Goal: Task Accomplishment & Management: Manage account settings

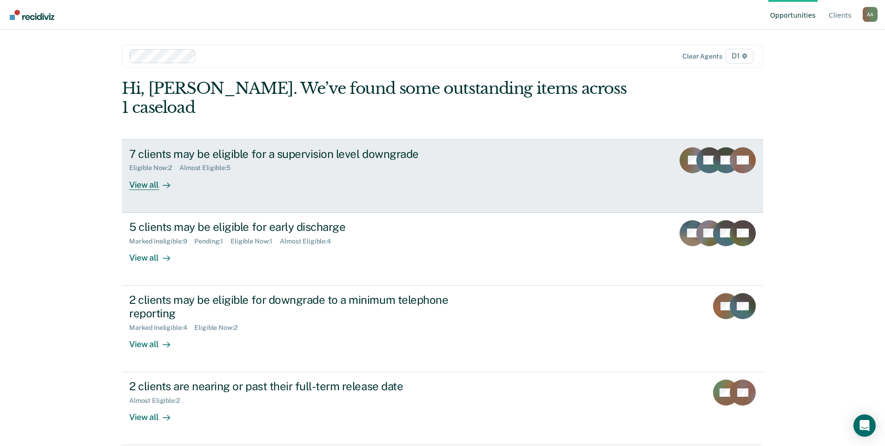
click at [177, 172] on div "View all" at bounding box center [155, 181] width 52 height 18
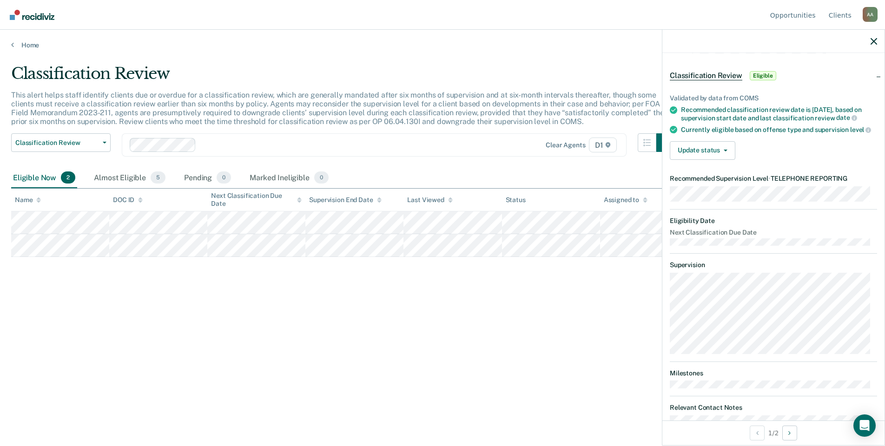
scroll to position [47, 0]
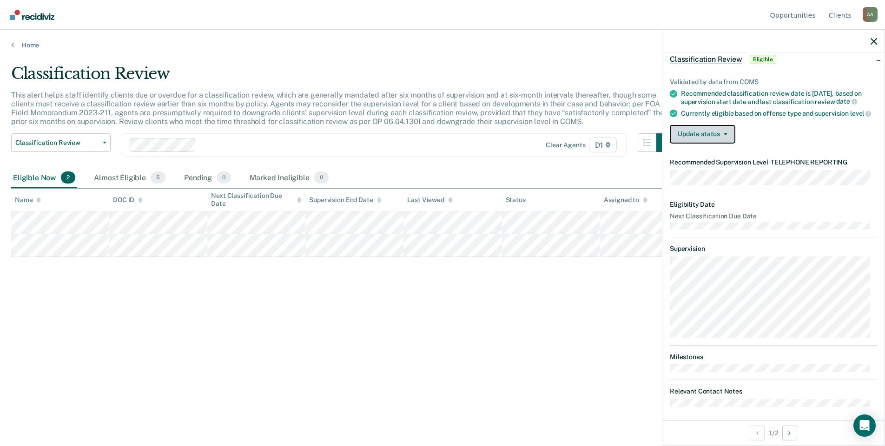
click at [710, 144] on button "Update status" at bounding box center [703, 134] width 66 height 19
click at [784, 230] on dl "Eligibility Date Next Classification Due Date" at bounding box center [773, 215] width 207 height 29
click at [712, 144] on button "Update status" at bounding box center [703, 134] width 66 height 19
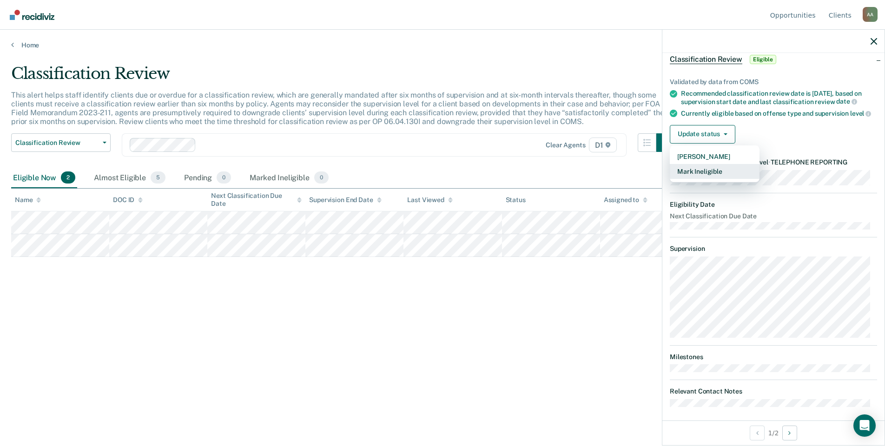
click at [709, 179] on button "Mark Ineligible" at bounding box center [715, 171] width 90 height 15
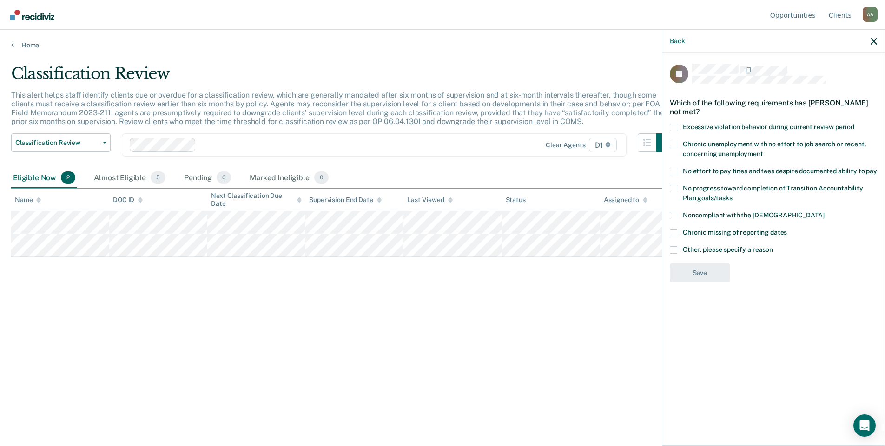
click at [720, 255] on label "Other: please specify a reason" at bounding box center [773, 251] width 207 height 10
click at [773, 246] on input "Other: please specify a reason" at bounding box center [773, 246] width 0 height 0
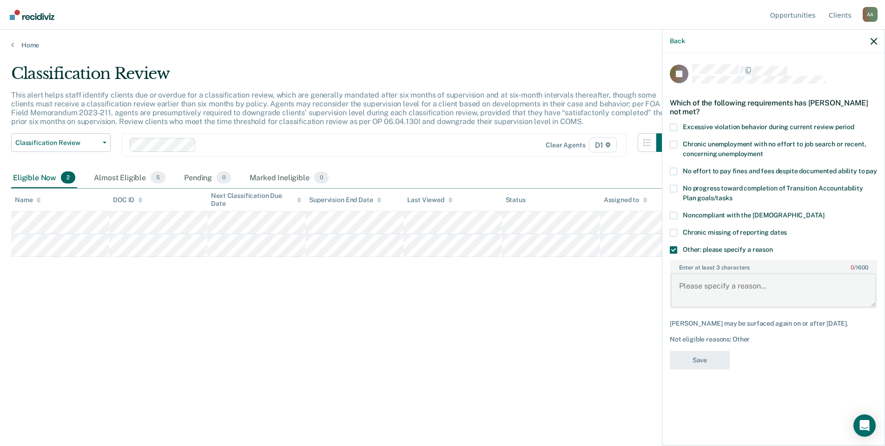
click at [715, 285] on textarea "Enter at least 3 characters 0 / 1600" at bounding box center [774, 290] width 206 height 34
click at [743, 286] on textarea "Marquette County does not participate in telephone reporting." at bounding box center [774, 290] width 206 height 34
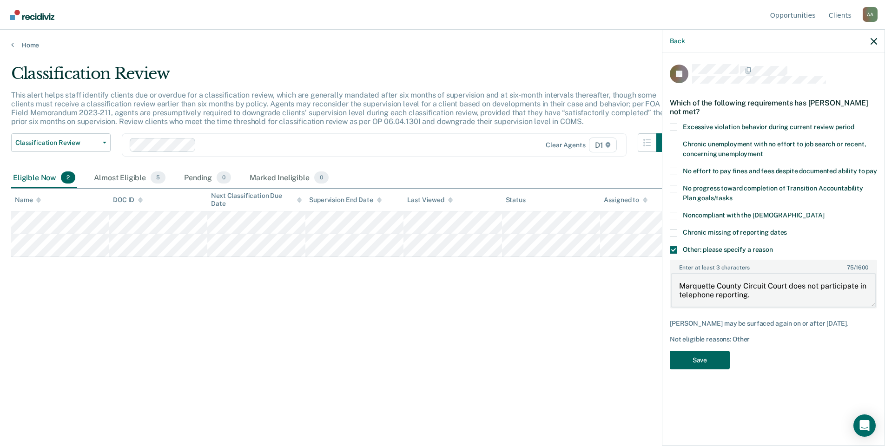
type textarea "Marquette County Circuit Court does not participate in telephone reporting."
click at [691, 357] on button "Save" at bounding box center [700, 360] width 60 height 19
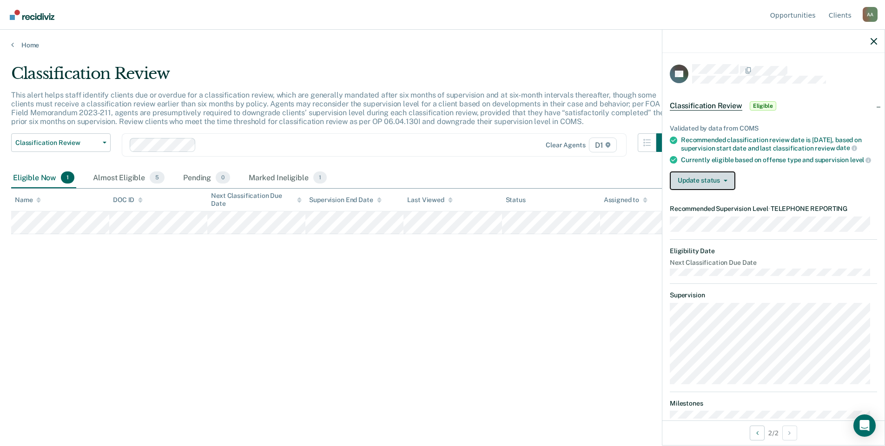
click at [696, 186] on button "Update status" at bounding box center [703, 181] width 66 height 19
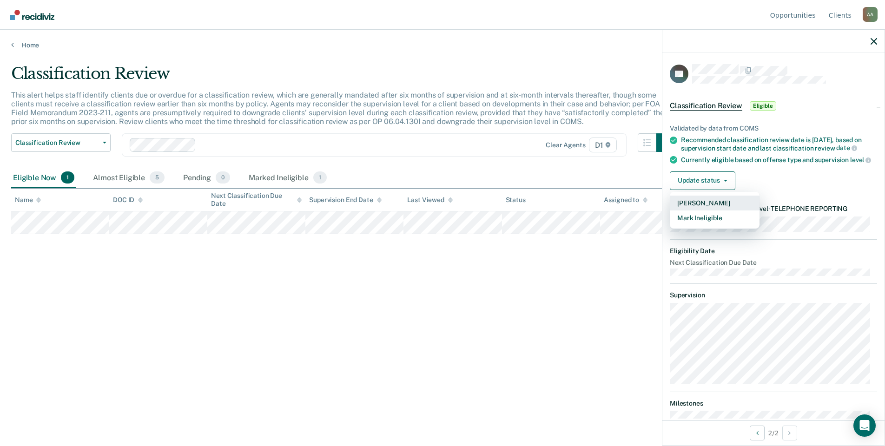
click at [701, 209] on button "[PERSON_NAME]" at bounding box center [715, 203] width 90 height 15
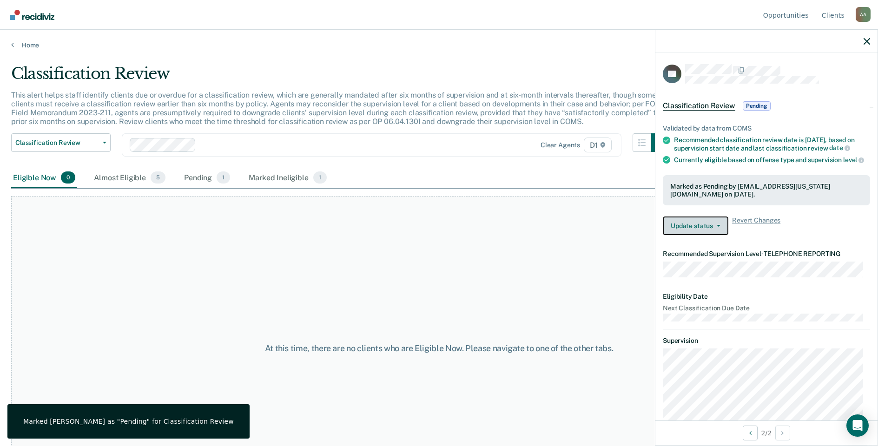
click at [703, 231] on button "Update status" at bounding box center [696, 226] width 66 height 19
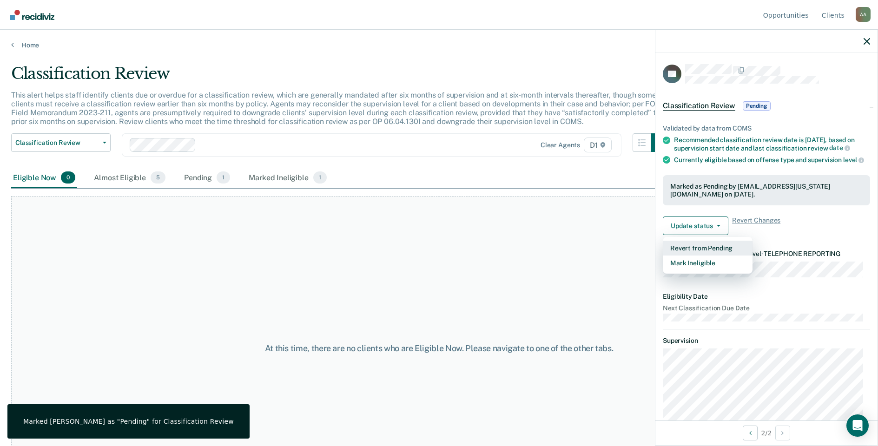
click at [706, 253] on button "Revert from Pending" at bounding box center [708, 248] width 90 height 15
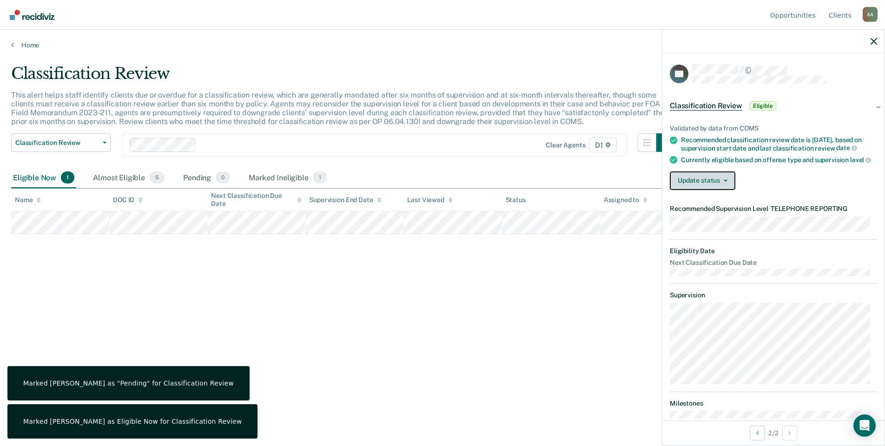
click at [706, 190] on button "Update status" at bounding box center [703, 181] width 66 height 19
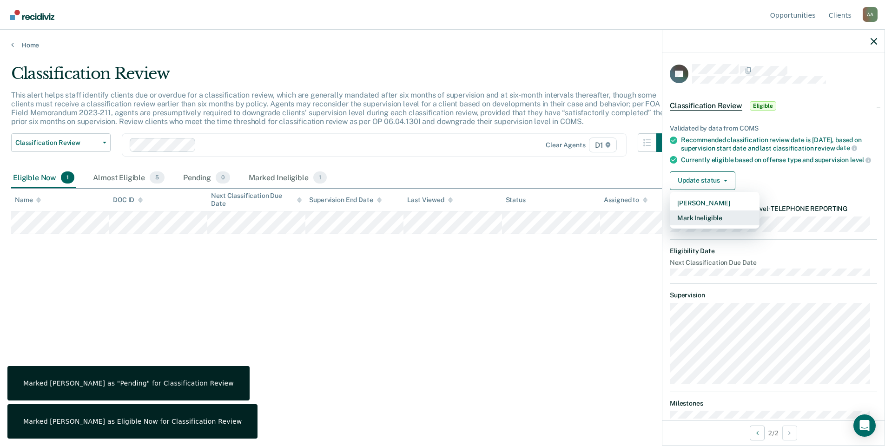
click at [712, 226] on button "Mark Ineligible" at bounding box center [715, 218] width 90 height 15
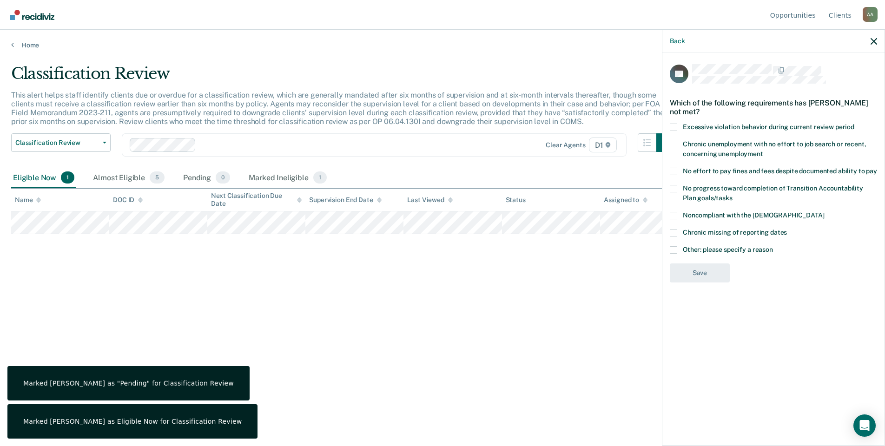
click at [717, 252] on span "Other: please specify a reason" at bounding box center [728, 249] width 90 height 7
click at [773, 246] on input "Other: please specify a reason" at bounding box center [773, 246] width 0 height 0
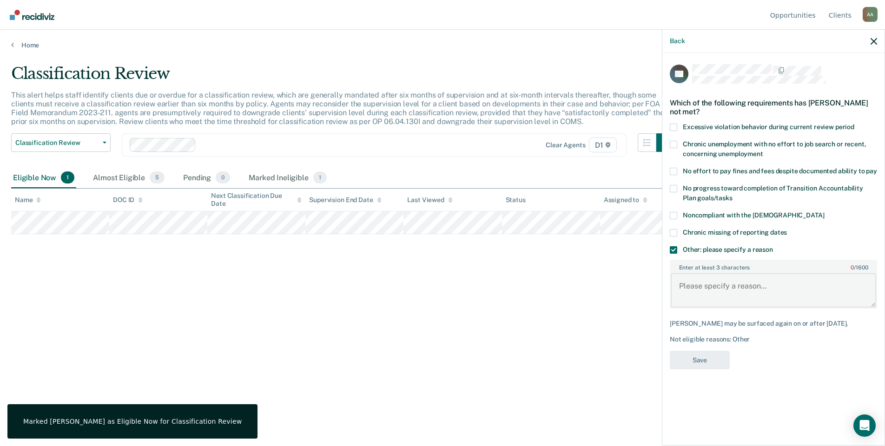
click at [716, 282] on textarea "Enter at least 3 characters 0 / 1600" at bounding box center [774, 290] width 206 height 34
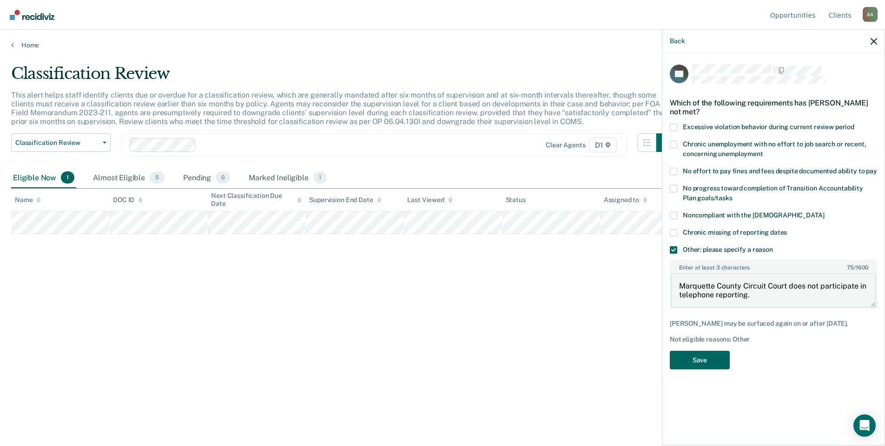
type textarea "Marquette County Circuit Court does not participate in telephone reporting."
click at [708, 354] on button "Save" at bounding box center [700, 360] width 60 height 19
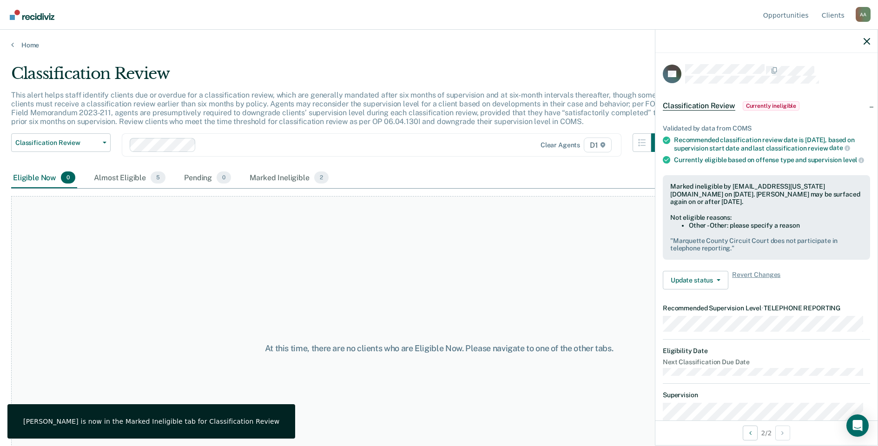
click at [862, 42] on div at bounding box center [767, 41] width 222 height 23
click at [28, 48] on link "Home" at bounding box center [439, 45] width 856 height 8
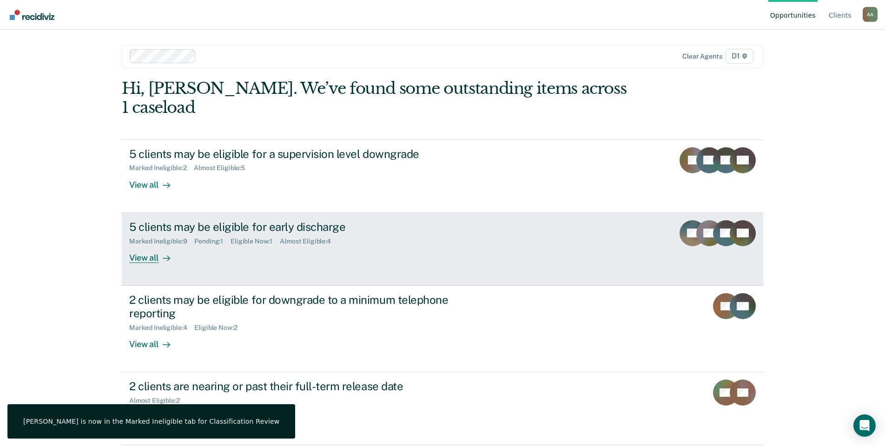
click at [242, 234] on div "Marked Ineligible : 9 Pending : 1 Eligible Now : 1 Almost Eligible : 4" at bounding box center [292, 240] width 326 height 12
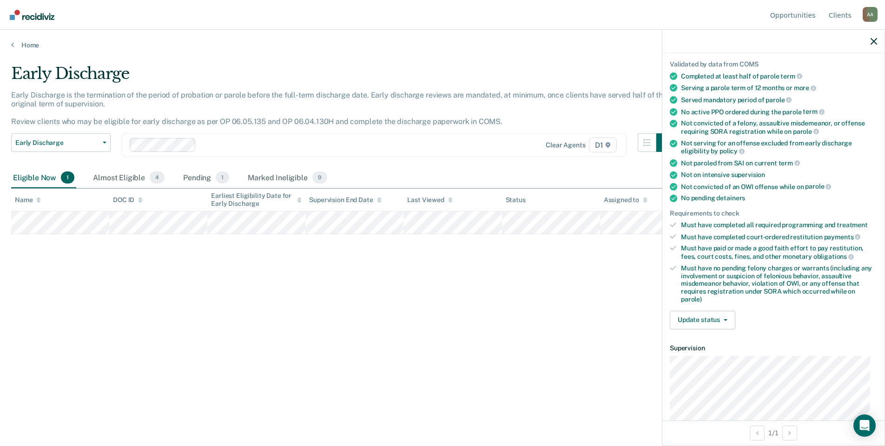
scroll to position [186, 0]
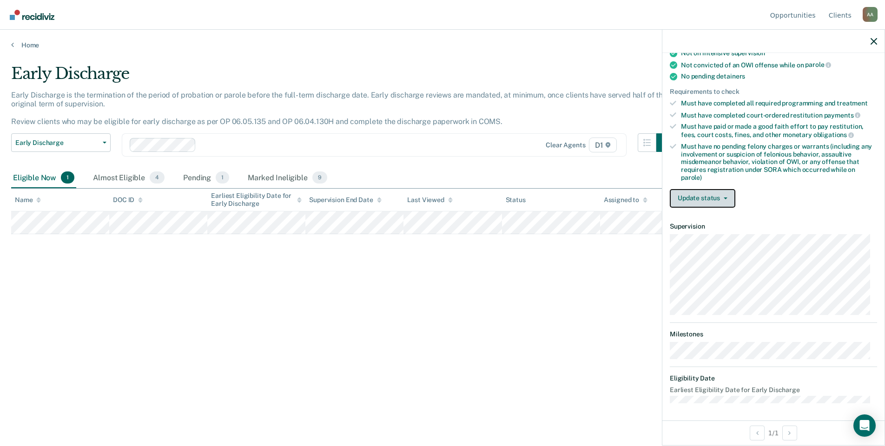
click at [711, 206] on button "Update status" at bounding box center [703, 198] width 66 height 19
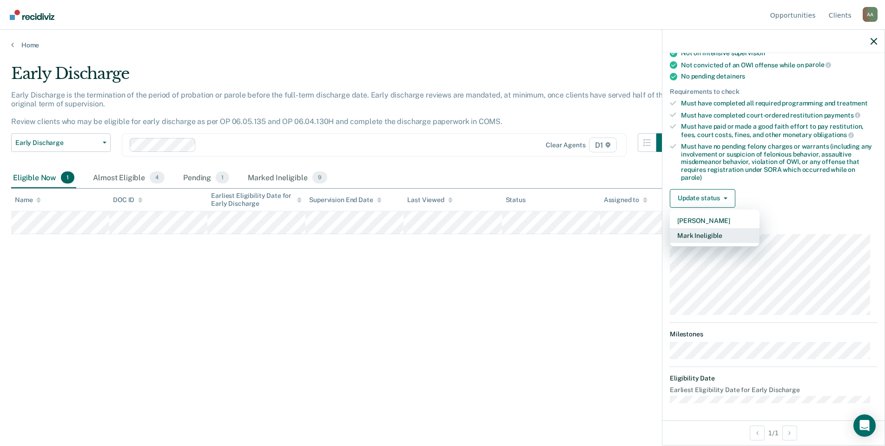
click at [713, 235] on button "Mark Ineligible" at bounding box center [715, 235] width 90 height 15
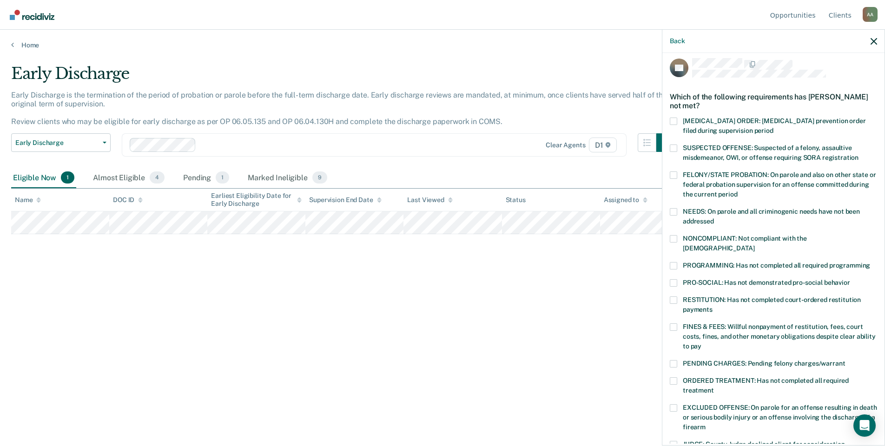
scroll to position [0, 0]
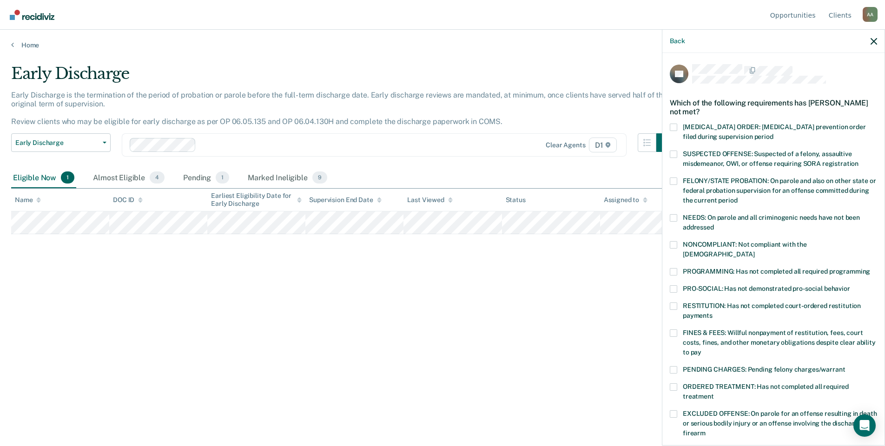
click at [760, 246] on span "NONCOMPLIANT: Not compliant with the [DEMOGRAPHIC_DATA]" at bounding box center [745, 249] width 124 height 17
click at [755, 251] on input "NONCOMPLIANT: Not compliant with the [DEMOGRAPHIC_DATA]" at bounding box center [755, 251] width 0 height 0
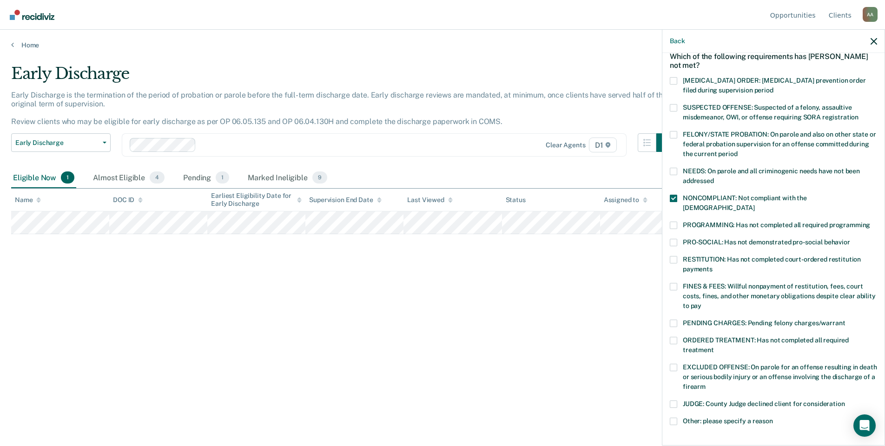
click at [759, 221] on span "PROGRAMMING: Has not completed all required programming" at bounding box center [776, 224] width 187 height 7
click at [871, 222] on input "PROGRAMMING: Has not completed all required programming" at bounding box center [871, 222] width 0 height 0
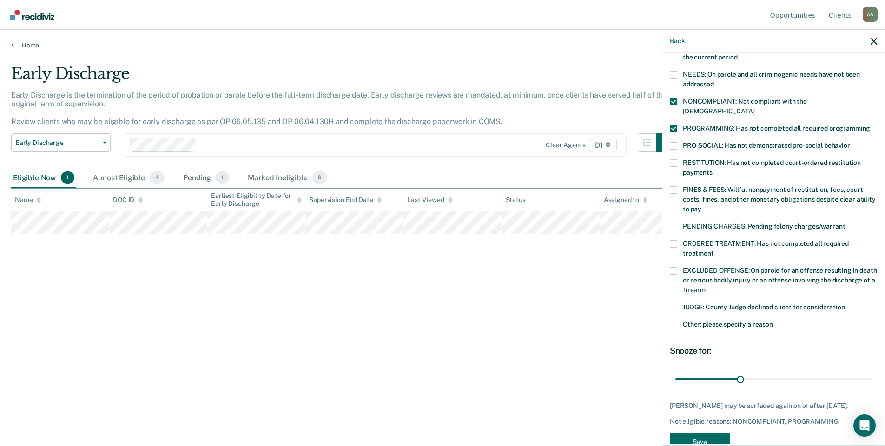
scroll to position [157, 0]
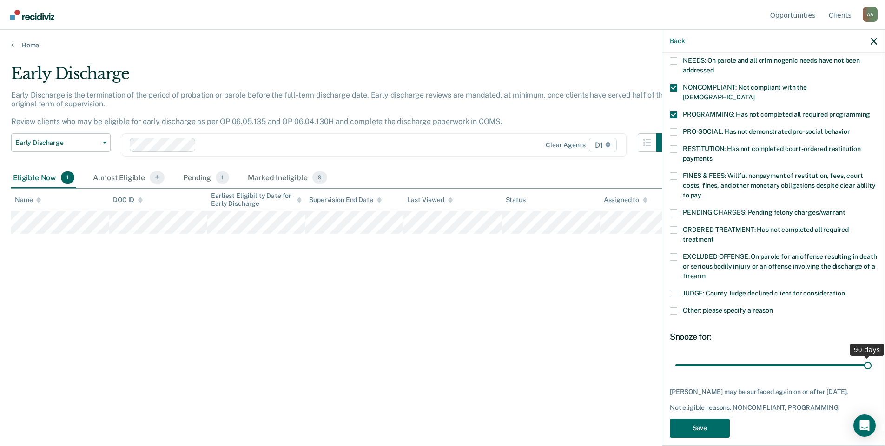
drag, startPoint x: 740, startPoint y: 355, endPoint x: 889, endPoint y: 356, distance: 148.8
type input "90"
click at [872, 357] on input "range" at bounding box center [774, 365] width 196 height 16
click at [718, 419] on button "Save" at bounding box center [700, 428] width 60 height 19
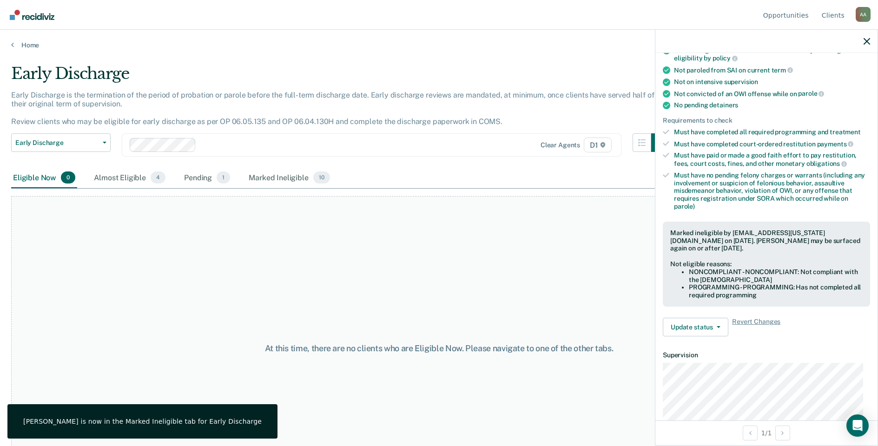
click at [863, 43] on div at bounding box center [767, 41] width 222 height 23
click at [864, 43] on div at bounding box center [767, 41] width 222 height 23
click at [35, 42] on link "Home" at bounding box center [439, 45] width 856 height 8
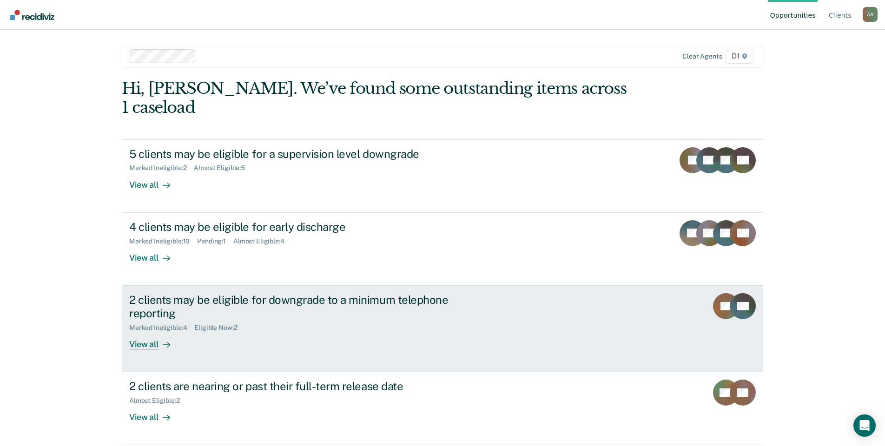
click at [250, 313] on div "2 clients may be eligible for downgrade to a minimum telephone reporting Marked…" at bounding box center [303, 321] width 349 height 56
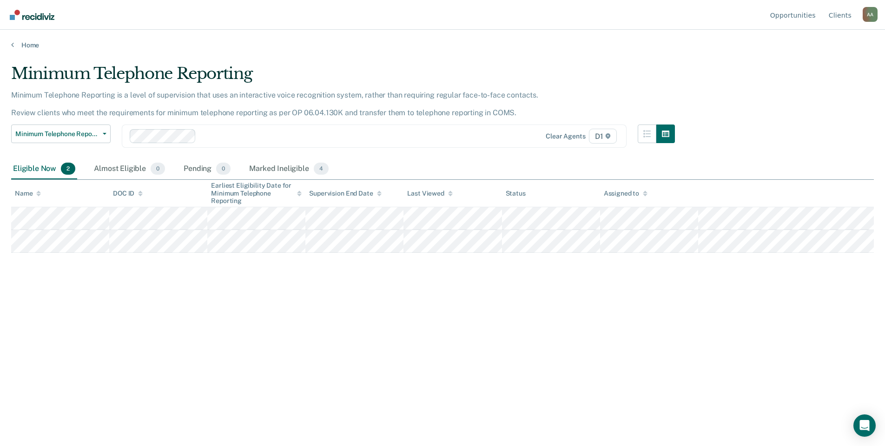
click at [39, 51] on main "Minimum Telephone Reporting Minimum Telephone Reporting is a level of supervisi…" at bounding box center [442, 246] width 885 height 394
click at [36, 45] on link "Home" at bounding box center [442, 45] width 863 height 8
